Goal: Find specific page/section: Find specific page/section

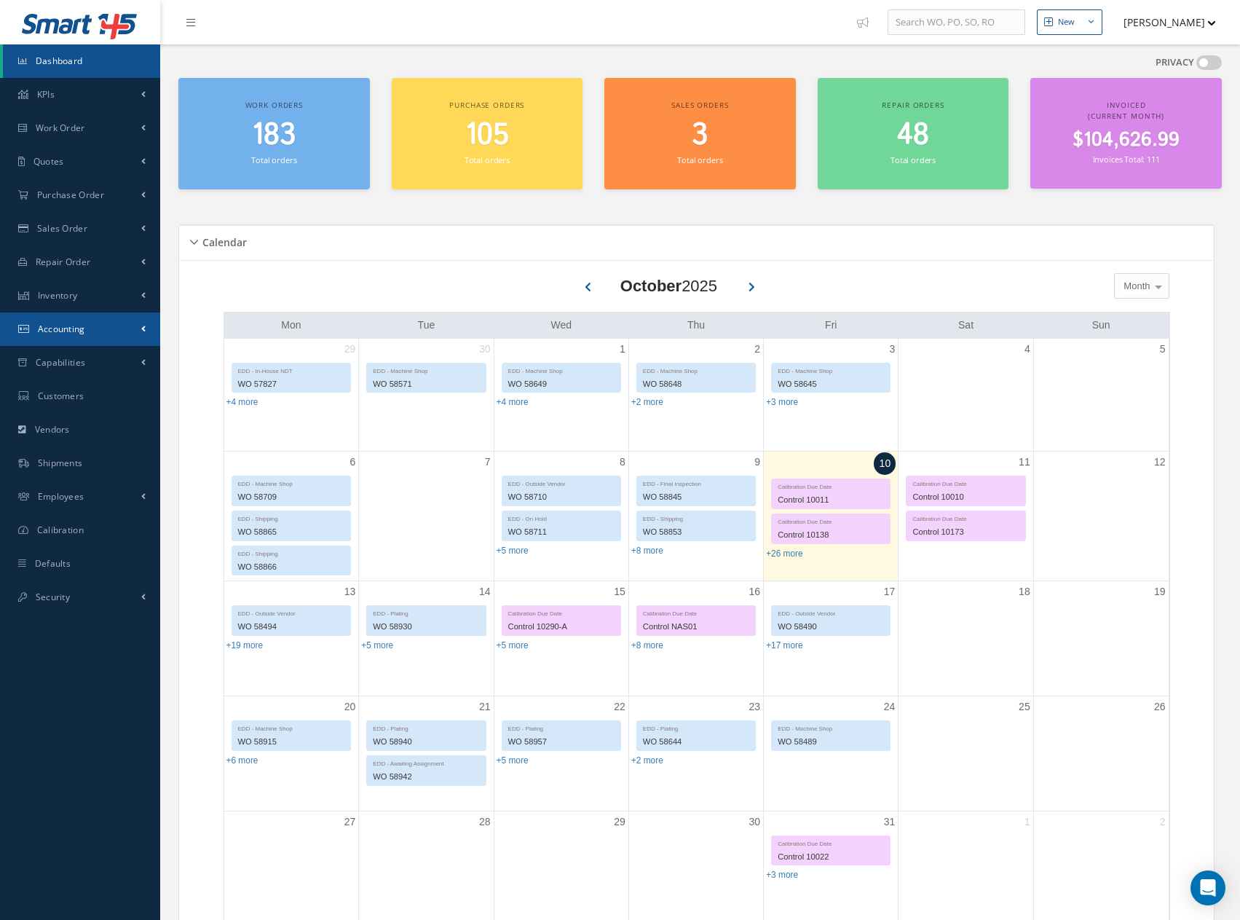
click at [63, 327] on span "Accounting" at bounding box center [61, 329] width 47 height 12
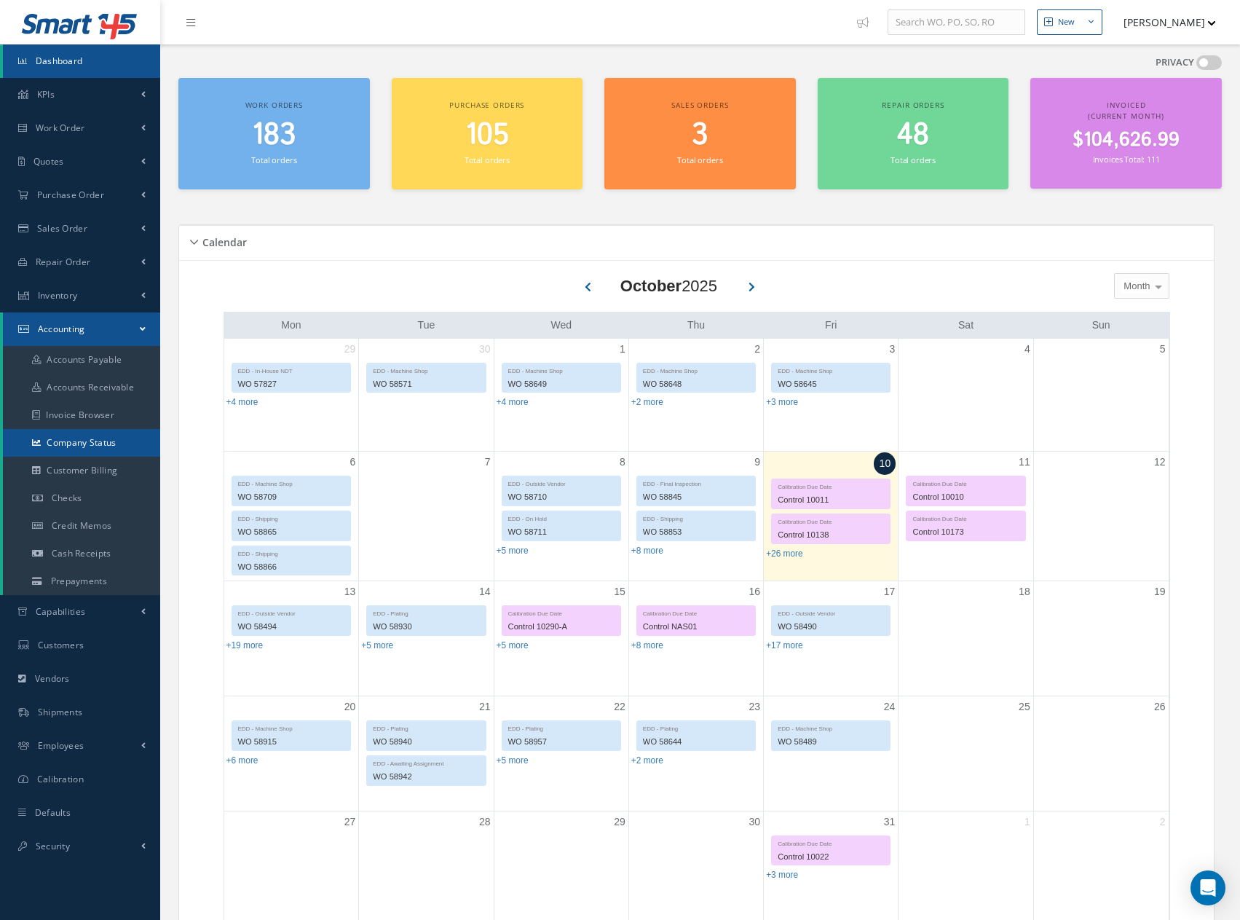
click at [71, 443] on link "Company Status" at bounding box center [81, 443] width 157 height 28
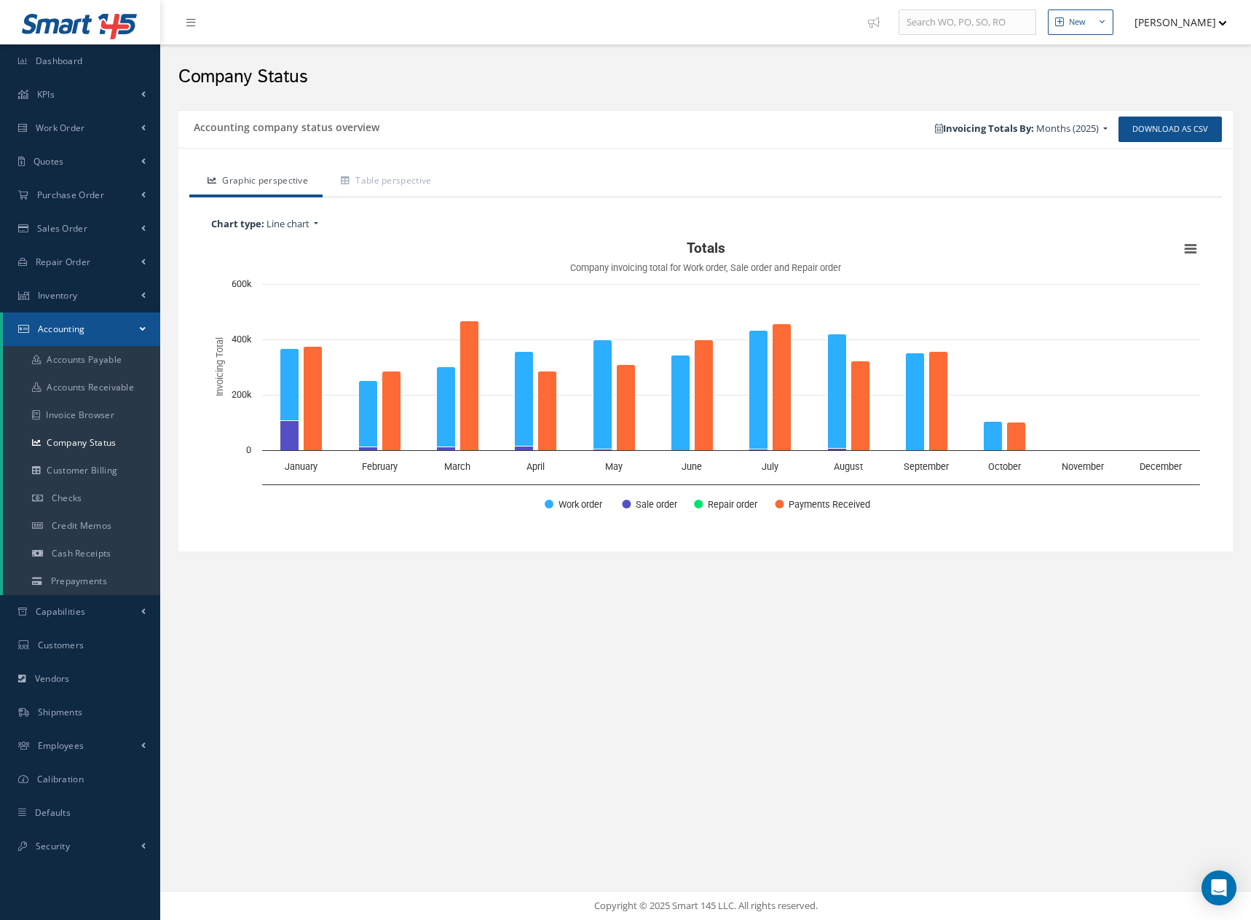
click at [1091, 133] on span "Months (2025)" at bounding box center [1067, 128] width 63 height 13
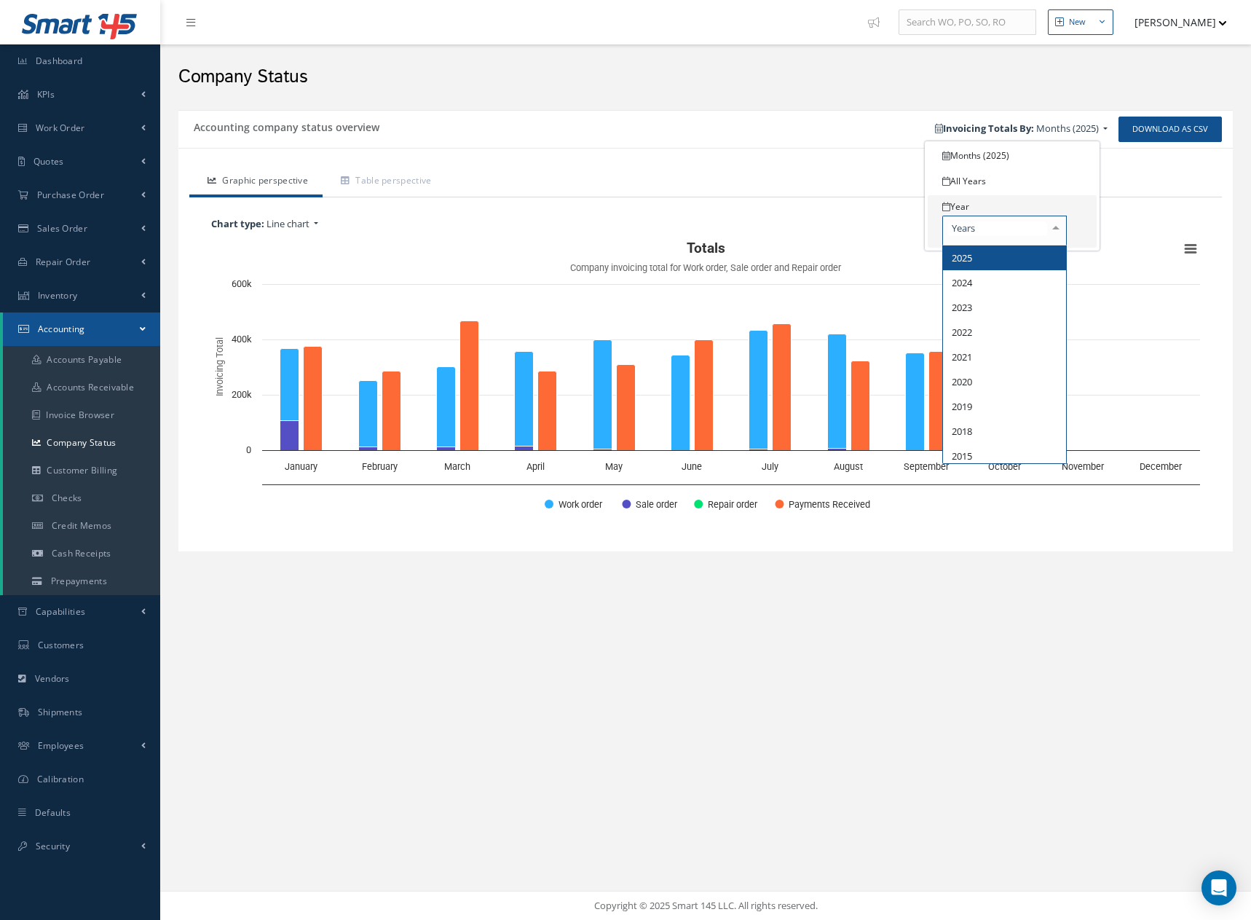
click at [982, 235] on div at bounding box center [1004, 231] width 125 height 30
click at [974, 283] on span "2024" at bounding box center [1004, 282] width 123 height 25
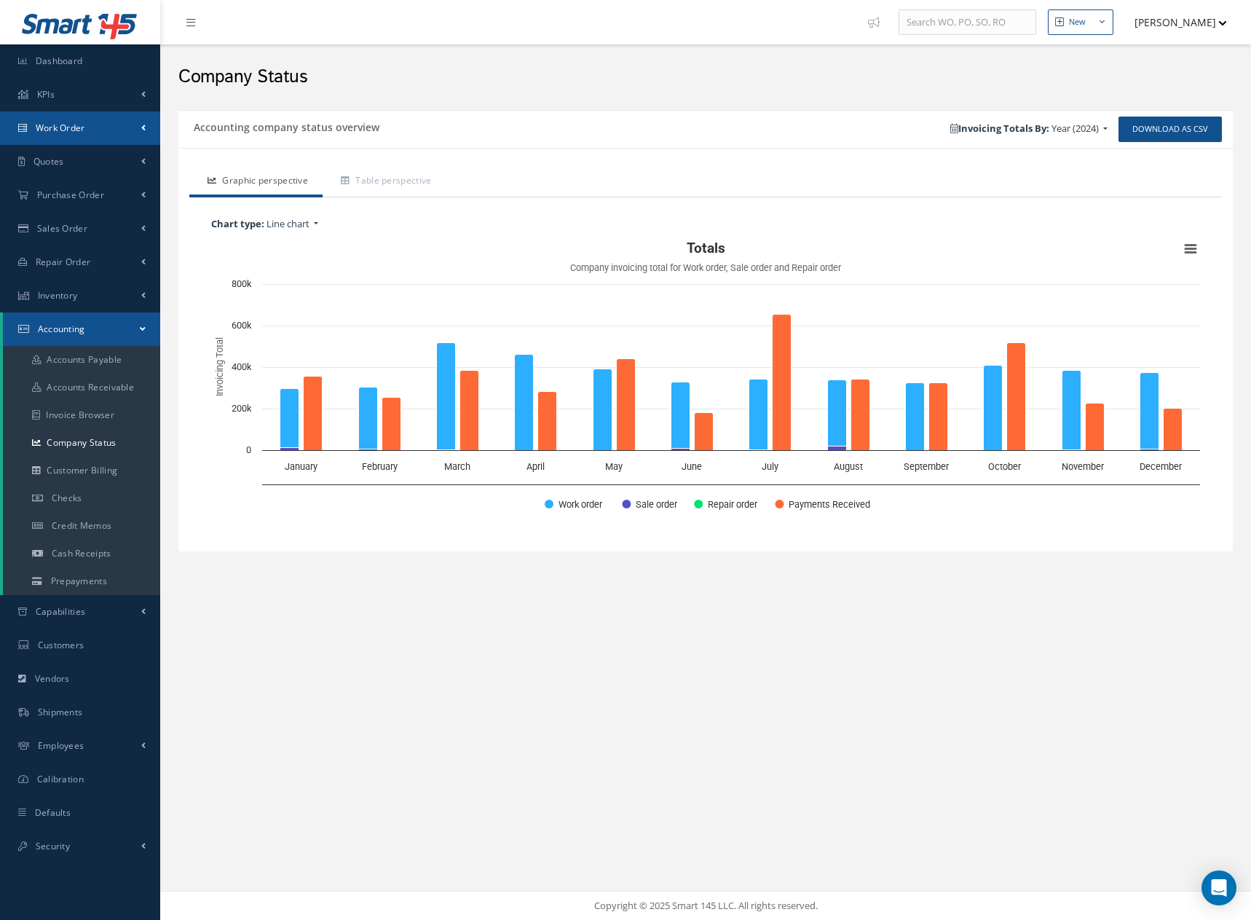
click at [59, 130] on span "Work Order" at bounding box center [61, 128] width 50 height 12
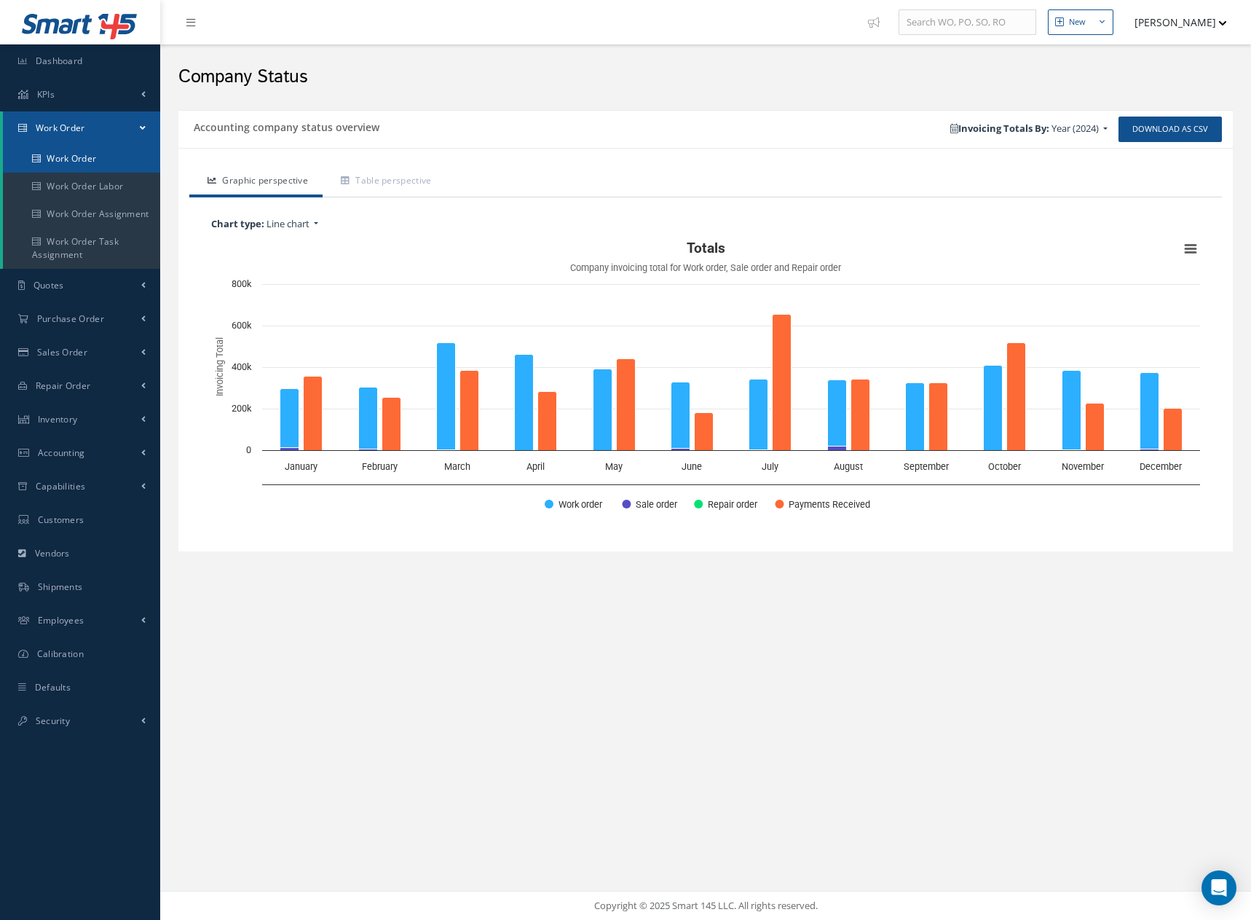
click at [62, 154] on link "Work Order" at bounding box center [81, 159] width 157 height 28
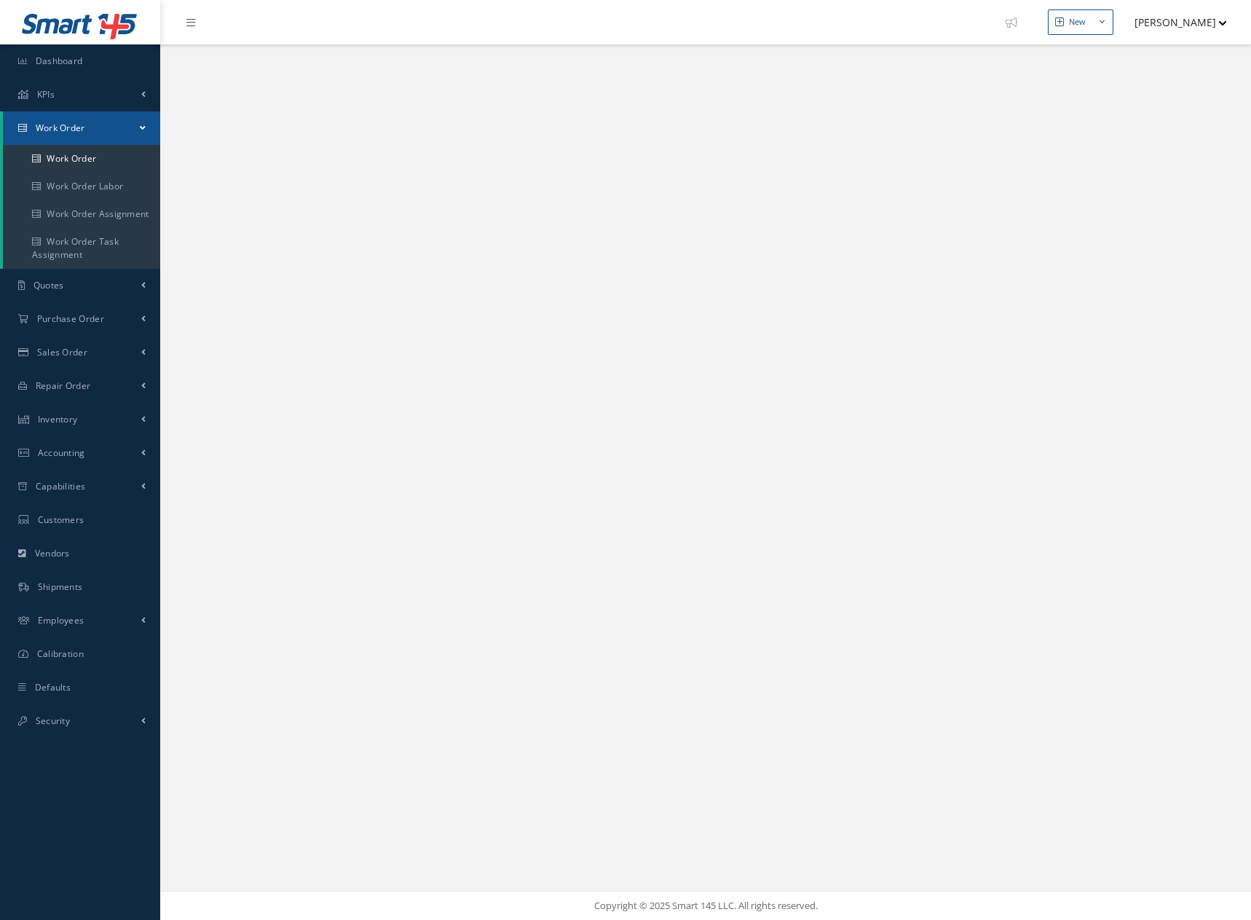
select select "25"
